Goal: Find specific page/section: Find specific page/section

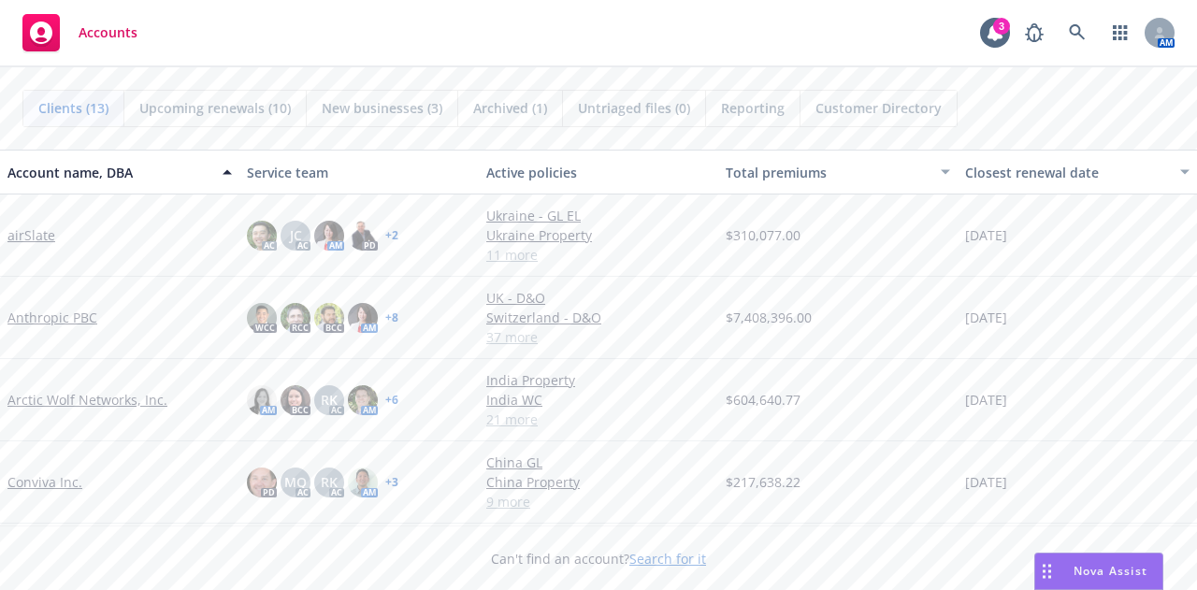
click at [56, 317] on link "Anthropic PBC" at bounding box center [52, 318] width 90 height 20
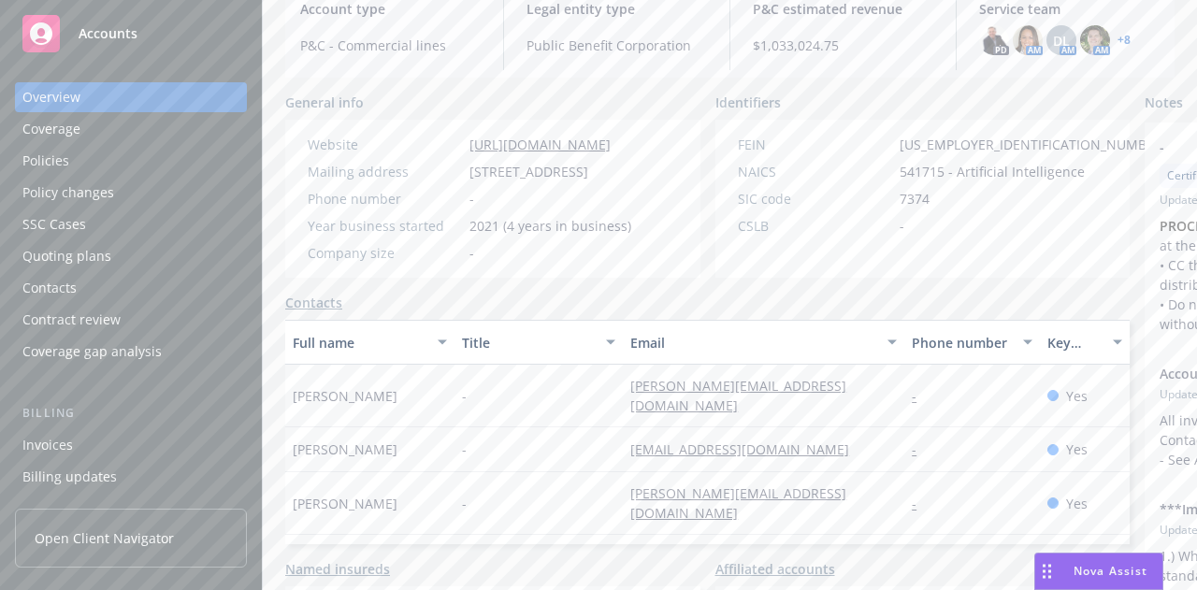
scroll to position [222, 0]
click at [149, 160] on div "Policies" at bounding box center [130, 161] width 217 height 30
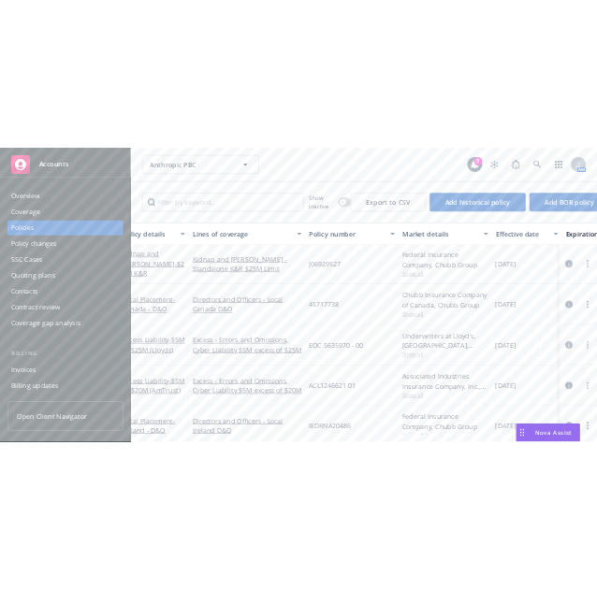
scroll to position [160, 0]
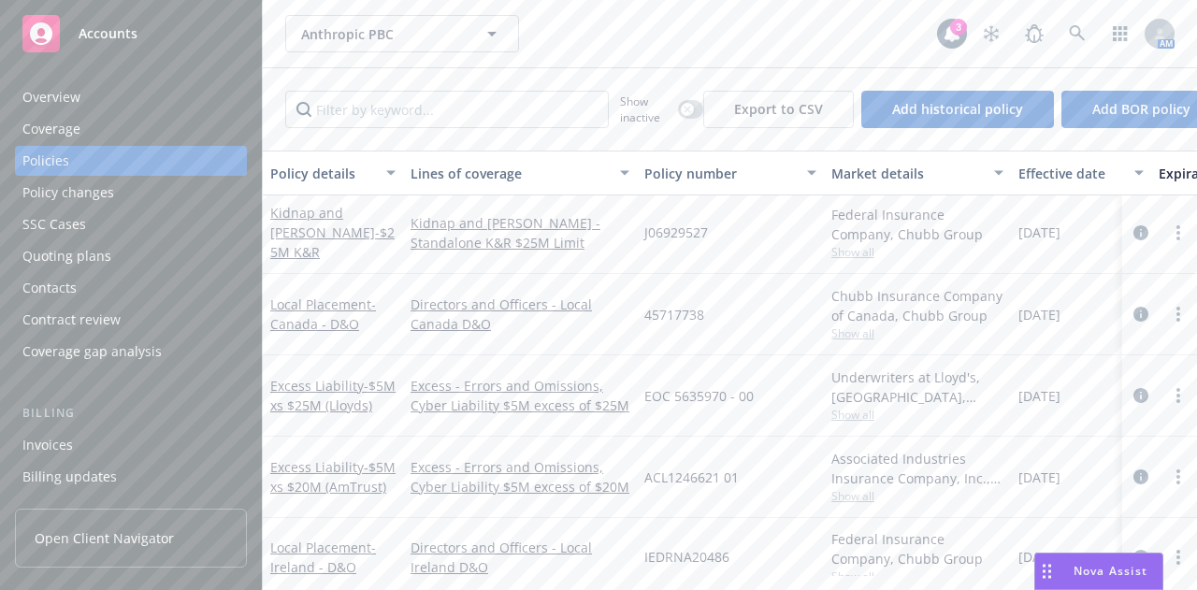
click at [121, 91] on div "Overview" at bounding box center [130, 97] width 217 height 30
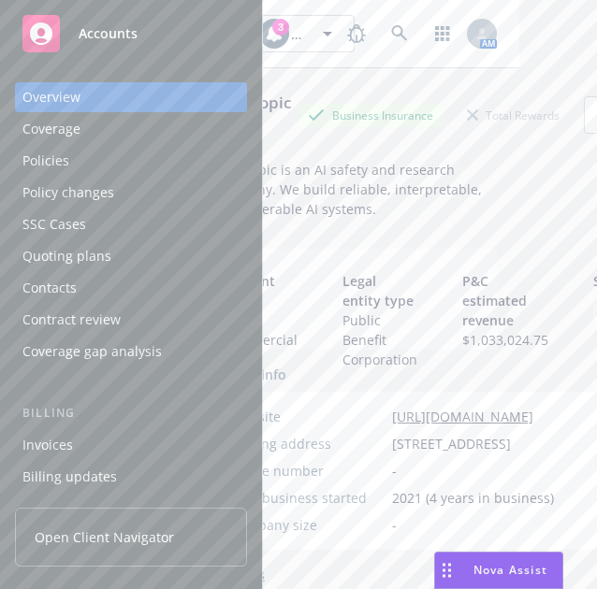
scroll to position [0, 81]
click at [308, 74] on body "Accounts Overview Coverage Policies Policy changes SSC Cases Quoting plans Cont…" at bounding box center [298, 294] width 597 height 589
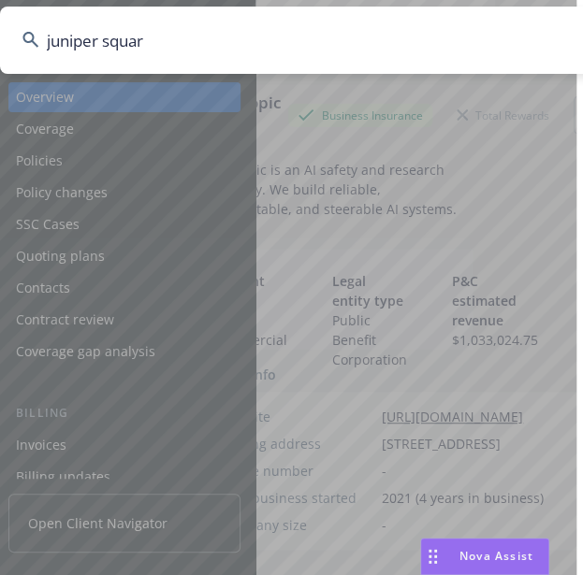
type input "[GEOGRAPHIC_DATA]"
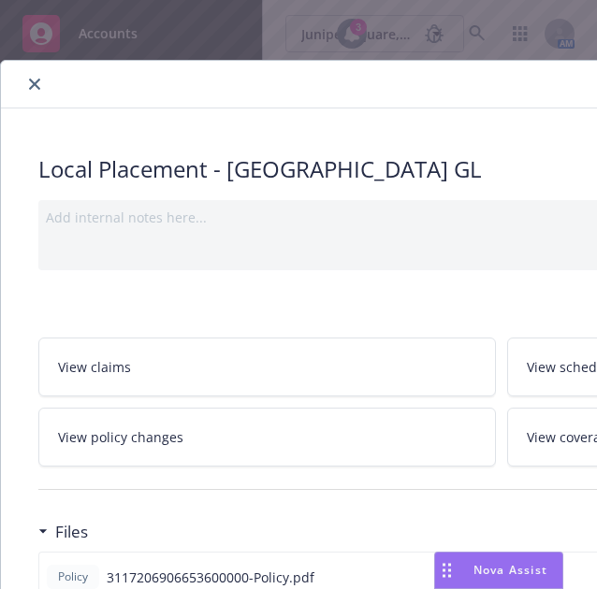
click at [23, 75] on div at bounding box center [317, 84] width 619 height 22
click at [32, 89] on button "close" at bounding box center [34, 84] width 22 height 22
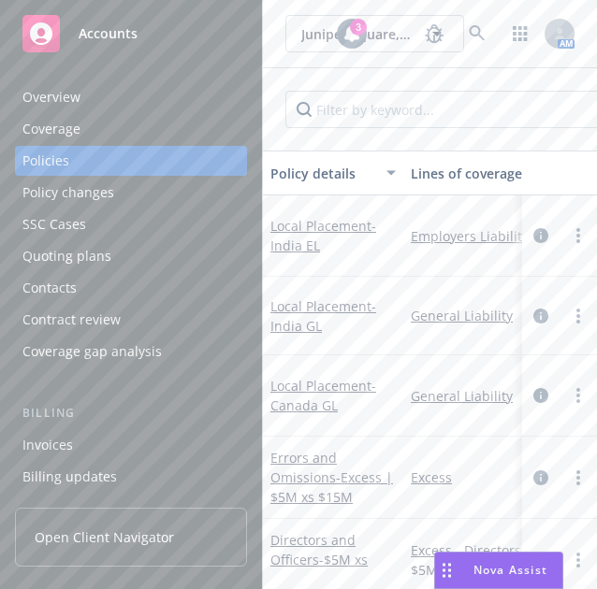
click at [112, 93] on div "Overview" at bounding box center [130, 97] width 217 height 30
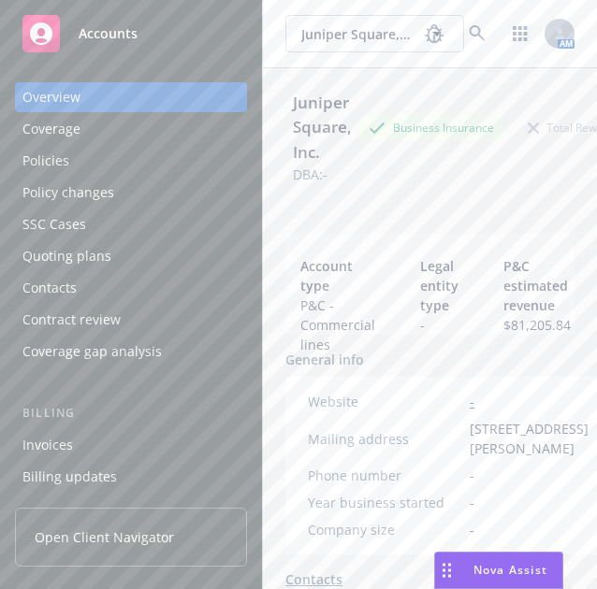
scroll to position [0, 51]
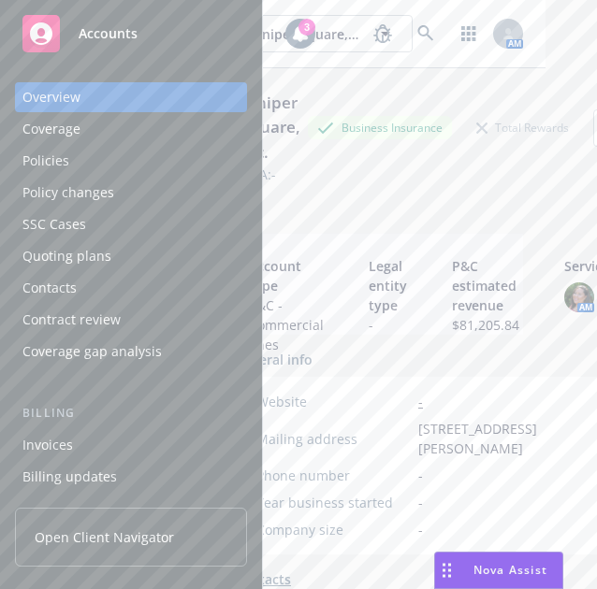
click at [374, 181] on div "DBA: -" at bounding box center [378, 175] width 289 height 20
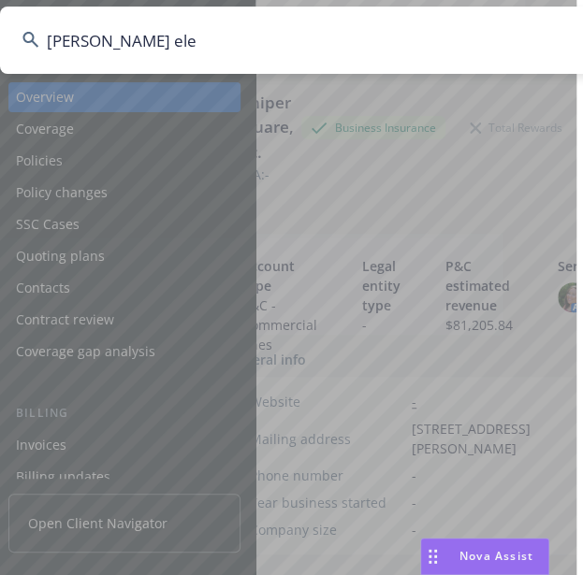
type input "[PERSON_NAME] ele"
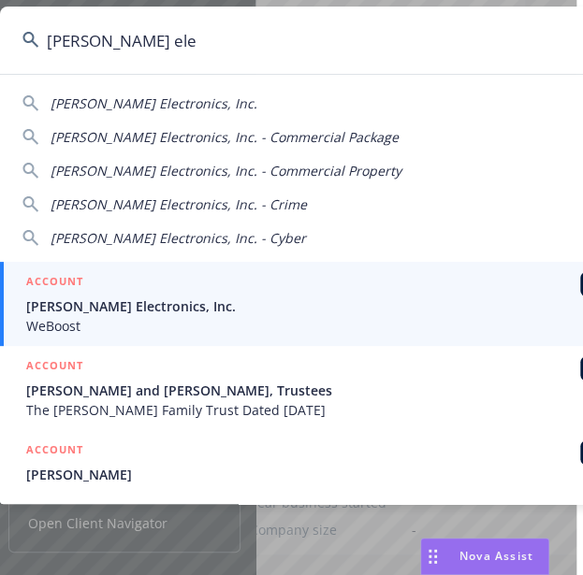
click at [216, 285] on div "ACCOUNT BI" at bounding box center [329, 284] width 606 height 24
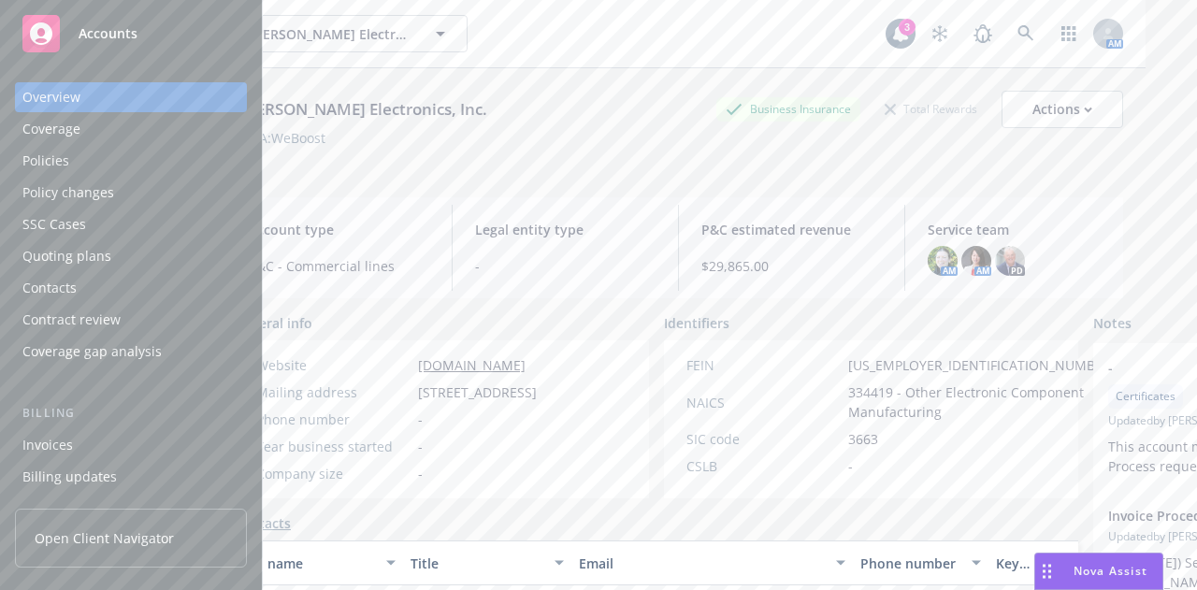
click at [73, 160] on div "Policies" at bounding box center [130, 161] width 217 height 30
